Goal: Navigation & Orientation: Find specific page/section

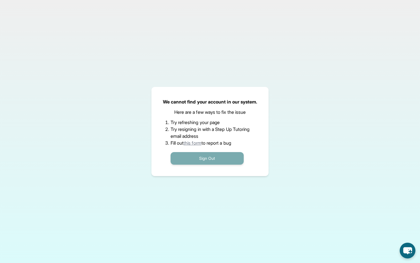
click at [212, 157] on button "Sign Out" at bounding box center [207, 158] width 73 height 13
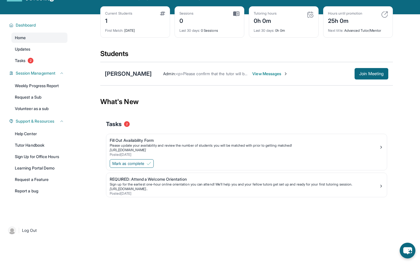
scroll to position [21, 0]
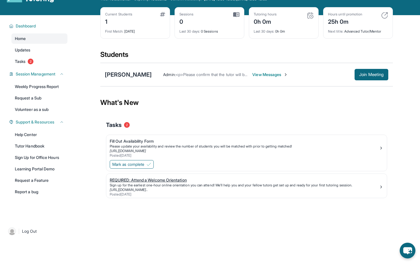
click at [222, 191] on div "[URL][DOMAIN_NAME].." at bounding box center [244, 190] width 269 height 5
click at [31, 64] on span "2" at bounding box center [31, 62] width 6 height 6
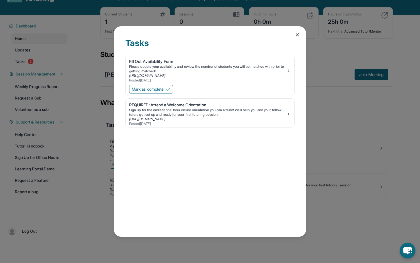
click at [296, 33] on icon at bounding box center [298, 35] width 6 height 6
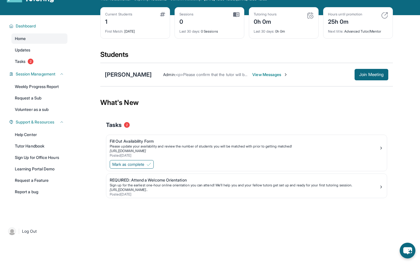
click at [128, 31] on div "First Match : [DATE]" at bounding box center [135, 30] width 60 height 8
click at [119, 17] on div "1" at bounding box center [118, 21] width 27 height 9
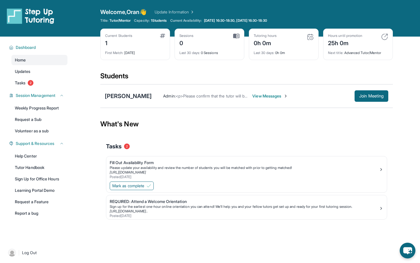
click at [269, 98] on span "View Messages" at bounding box center [270, 96] width 36 height 6
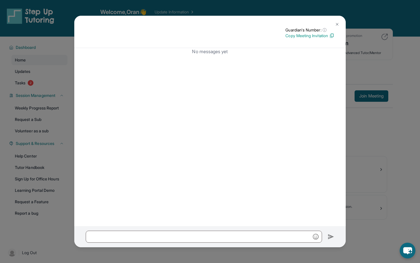
click at [332, 25] on button at bounding box center [337, 24] width 11 height 11
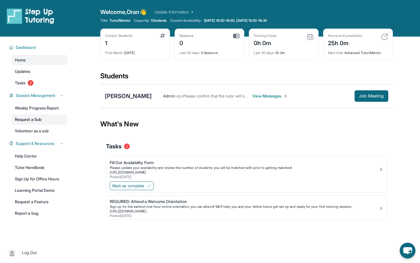
click at [37, 117] on link "Request a Sub" at bounding box center [39, 119] width 56 height 10
click at [24, 81] on span "Tasks" at bounding box center [20, 83] width 11 height 6
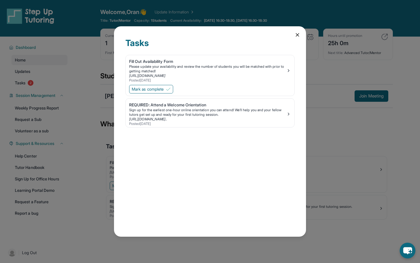
click at [300, 36] on div "Tasks Fill Out Availability Form Please update your availability and review the…" at bounding box center [210, 131] width 192 height 210
click at [298, 35] on icon at bounding box center [297, 34] width 3 height 3
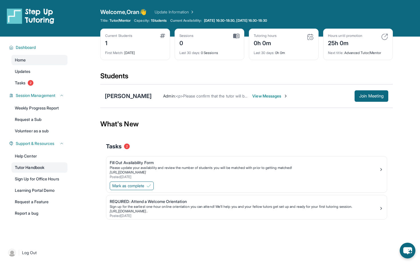
click at [43, 167] on link "Tutor Handbook" at bounding box center [39, 167] width 56 height 10
